Goal: Task Accomplishment & Management: Use online tool/utility

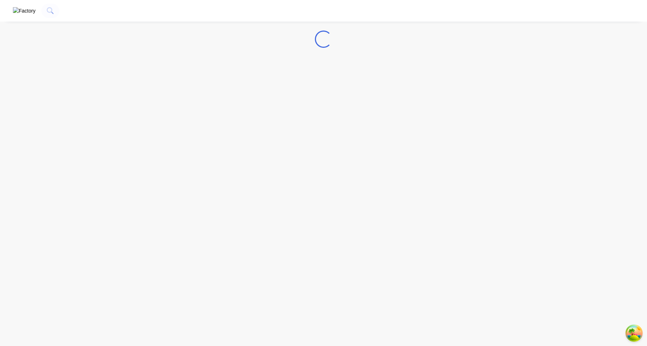
click at [17, 11] on img "button" at bounding box center [24, 11] width 23 height 8
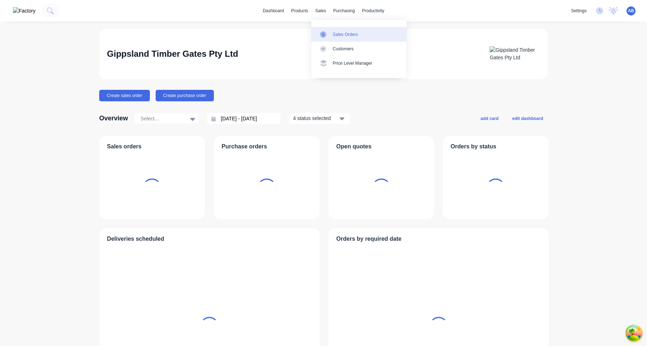
click at [334, 34] on div "Sales Orders" at bounding box center [345, 34] width 25 height 6
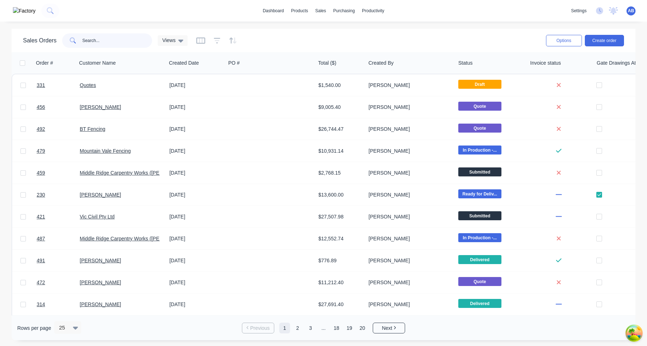
click at [108, 38] on input "text" at bounding box center [117, 40] width 70 height 14
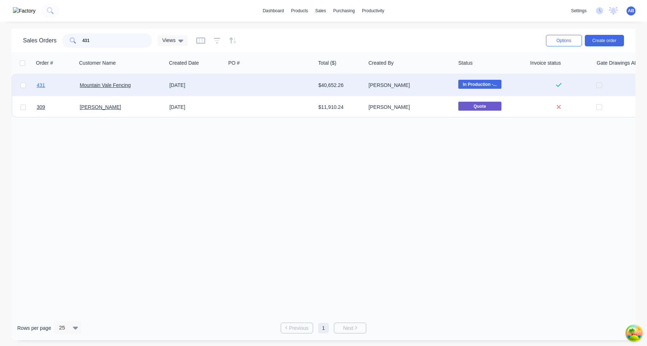
type input "431"
click at [42, 85] on span "431" at bounding box center [41, 85] width 8 height 7
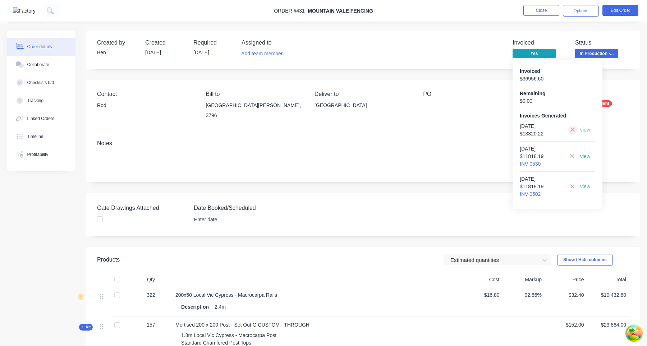
click at [569, 130] on button at bounding box center [572, 130] width 9 height 8
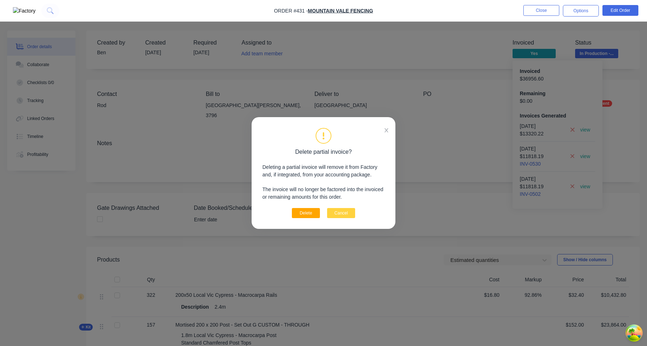
click at [307, 210] on button "Delete" at bounding box center [306, 213] width 28 height 10
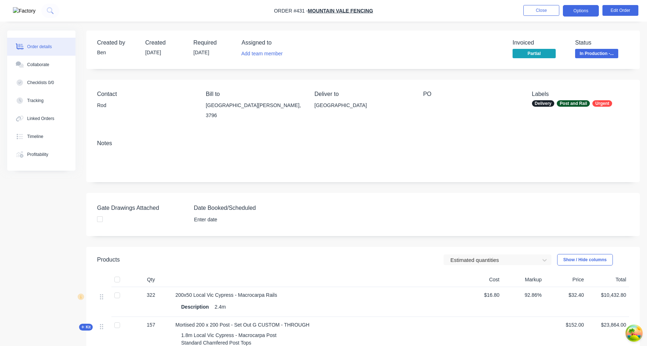
click at [579, 9] on button "Options" at bounding box center [581, 11] width 36 height 12
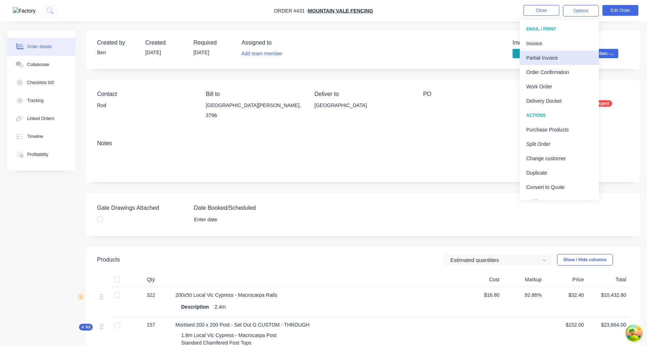
click at [561, 58] on div "Partial Invoice" at bounding box center [559, 58] width 66 height 10
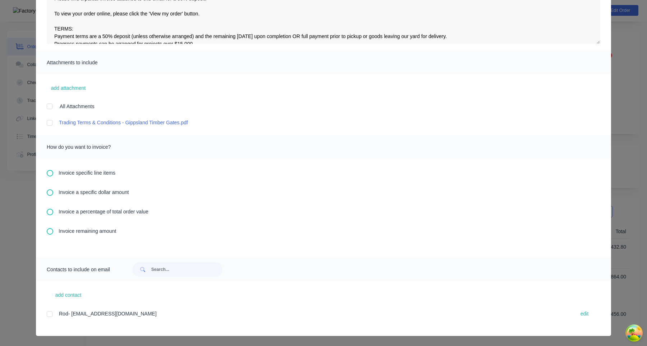
scroll to position [62, 0]
click at [84, 233] on span "Invoice remaining amount" at bounding box center [88, 232] width 58 height 8
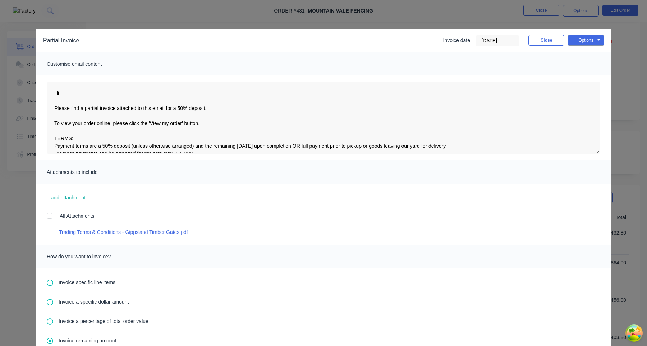
scroll to position [137, 0]
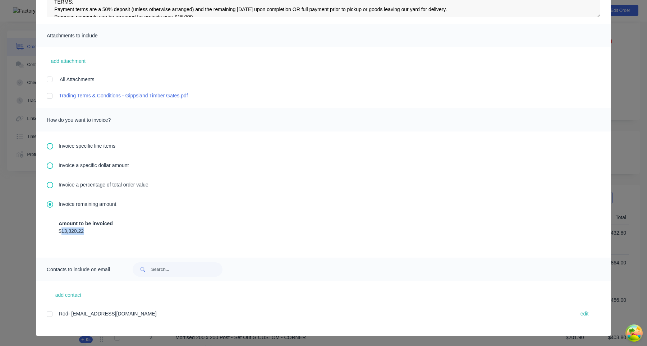
drag, startPoint x: 61, startPoint y: 230, endPoint x: 110, endPoint y: 232, distance: 48.6
click at [110, 232] on div "$13,320.22" at bounding box center [324, 232] width 530 height 8
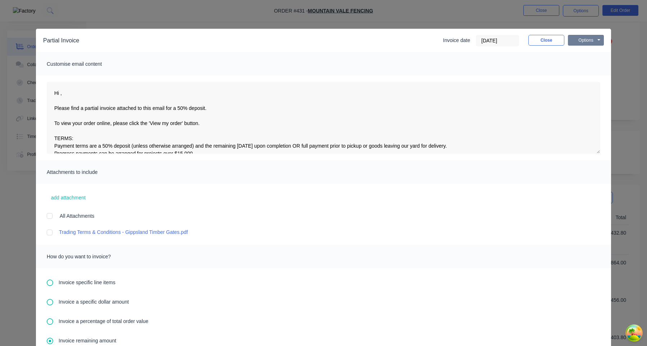
click at [589, 43] on button "Options" at bounding box center [586, 40] width 36 height 11
type textarea "Hi , Please find a partial invoice attached to this email for a 50% deposit. To…"
click at [591, 64] on button "Print" at bounding box center [591, 65] width 46 height 12
type textarea "Hi , Please find a partial invoice attached to this email for a 50% deposit. To…"
click at [554, 41] on button "Close" at bounding box center [546, 40] width 36 height 11
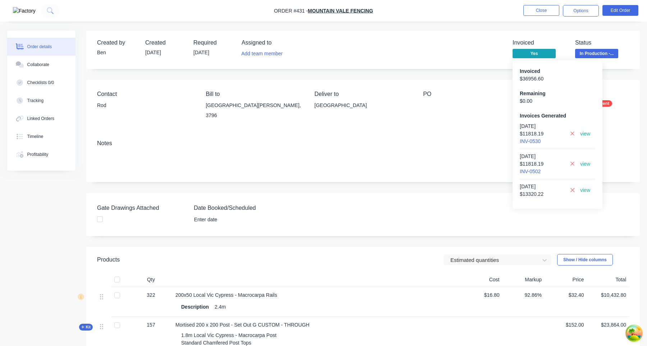
click at [589, 188] on link "view" at bounding box center [585, 191] width 10 height 8
drag, startPoint x: 521, startPoint y: 193, endPoint x: 544, endPoint y: 194, distance: 23.4
click at [544, 194] on div "$ 13320.22" at bounding box center [542, 194] width 45 height 8
click at [560, 197] on div "$ 13320.22" at bounding box center [542, 194] width 45 height 8
click at [573, 189] on icon at bounding box center [572, 190] width 5 height 6
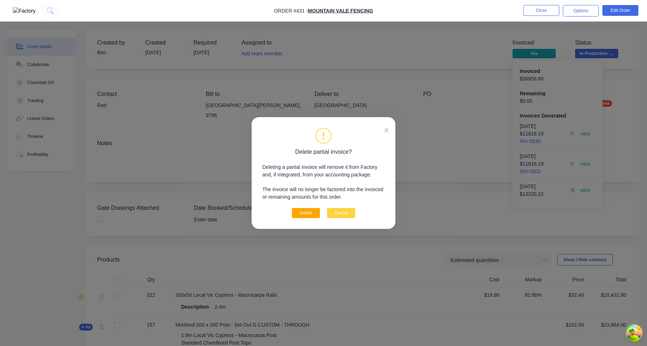
click at [307, 212] on button "Delete" at bounding box center [306, 213] width 28 height 10
